Goal: Task Accomplishment & Management: Manage account settings

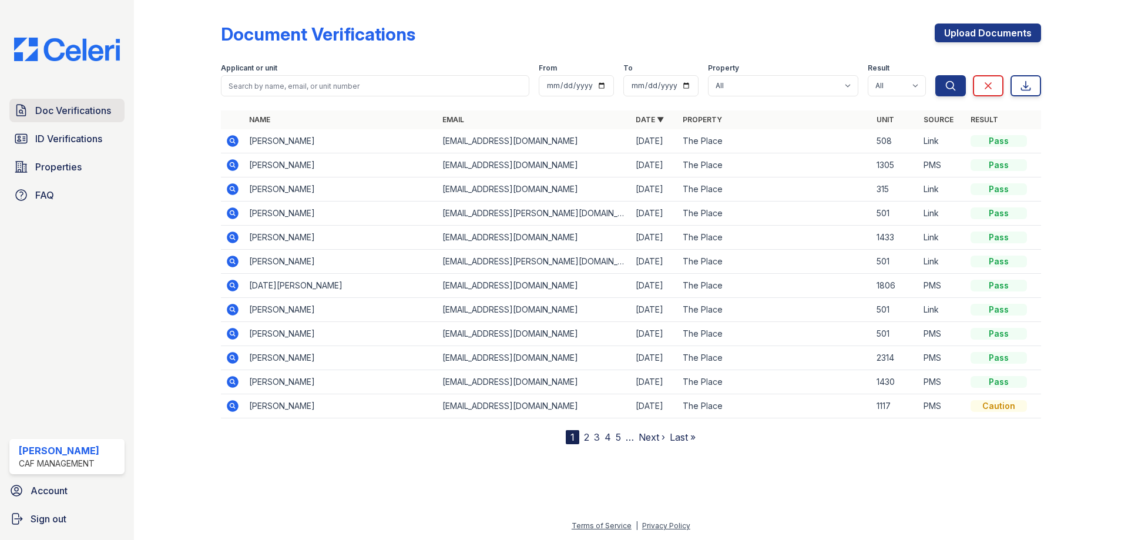
click at [56, 119] on link "Doc Verifications" at bounding box center [66, 111] width 115 height 24
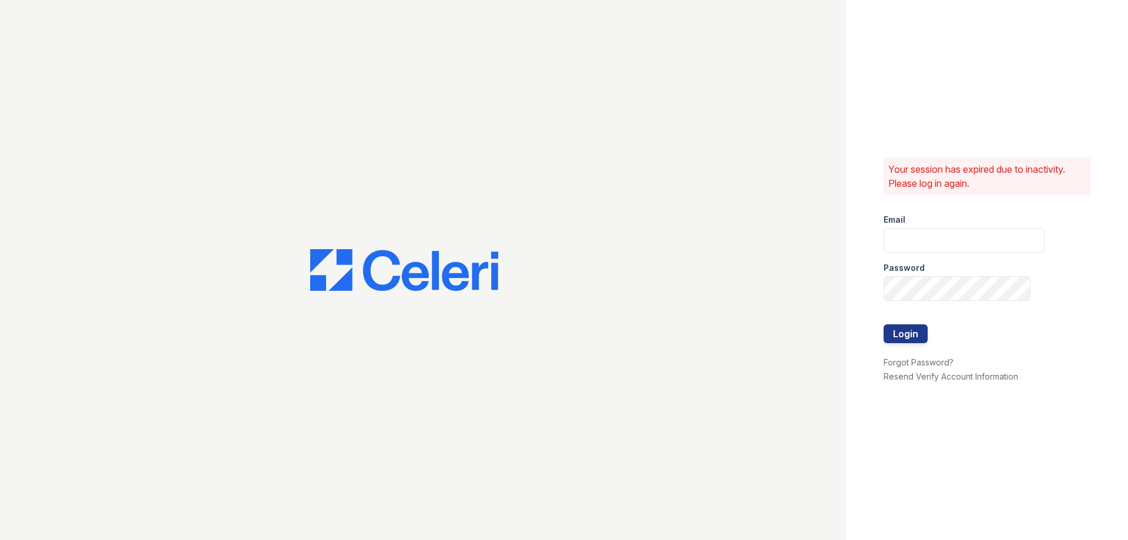
type input "[EMAIL_ADDRESS][DOMAIN_NAME]"
click at [910, 341] on button "Login" at bounding box center [906, 333] width 44 height 19
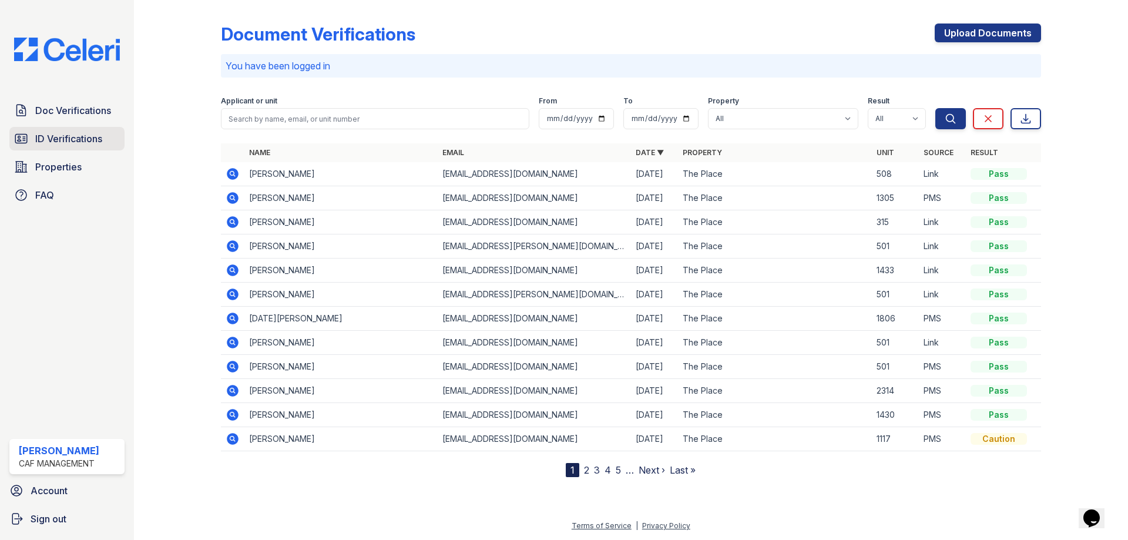
click at [45, 137] on span "ID Verifications" at bounding box center [68, 139] width 67 height 14
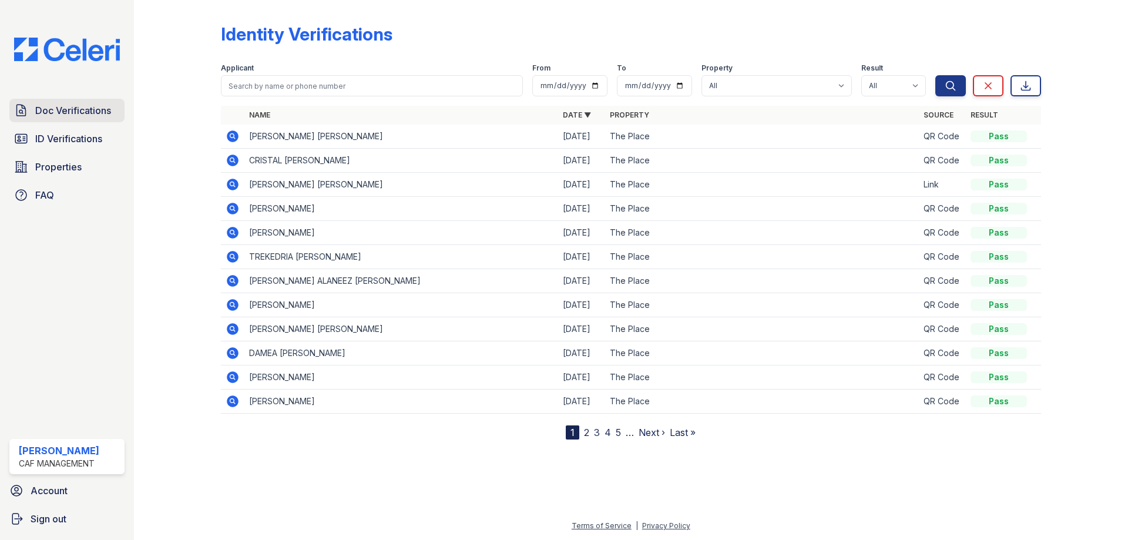
click at [58, 109] on span "Doc Verifications" at bounding box center [73, 110] width 76 height 14
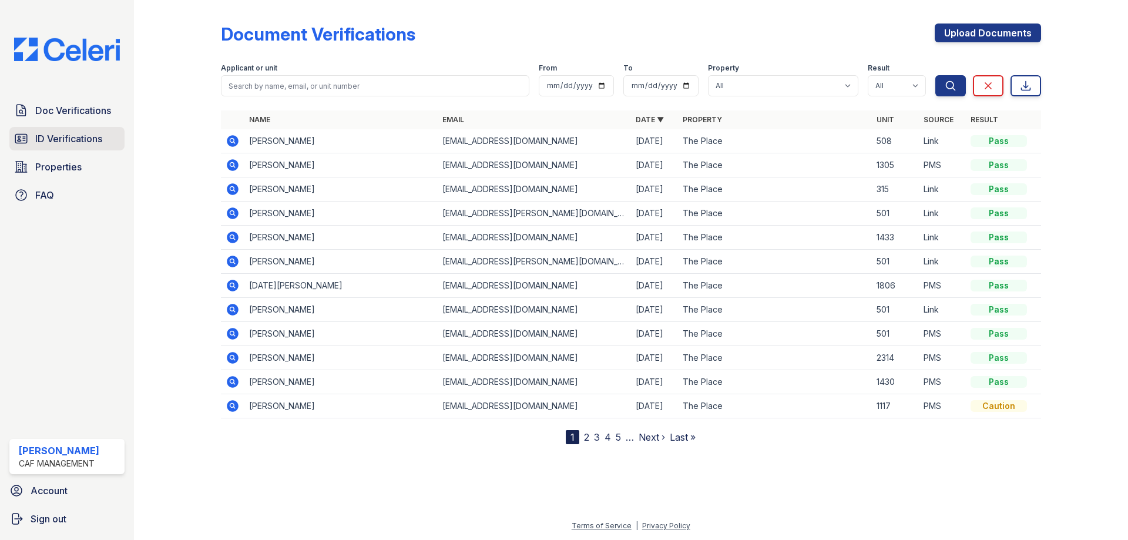
click at [89, 140] on span "ID Verifications" at bounding box center [68, 139] width 67 height 14
